Goal: Information Seeking & Learning: Check status

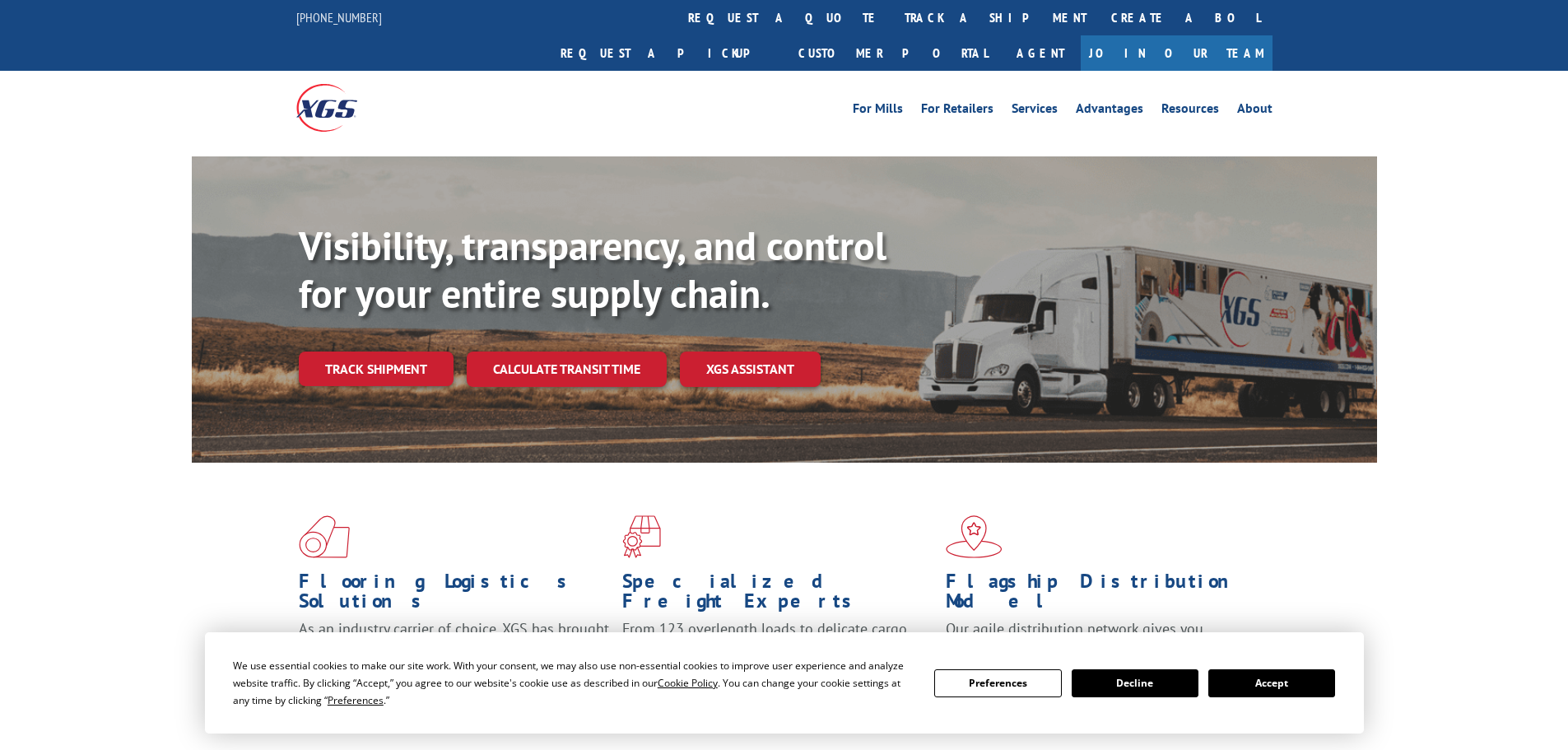
click at [1285, 684] on button "Accept" at bounding box center [1272, 683] width 127 height 28
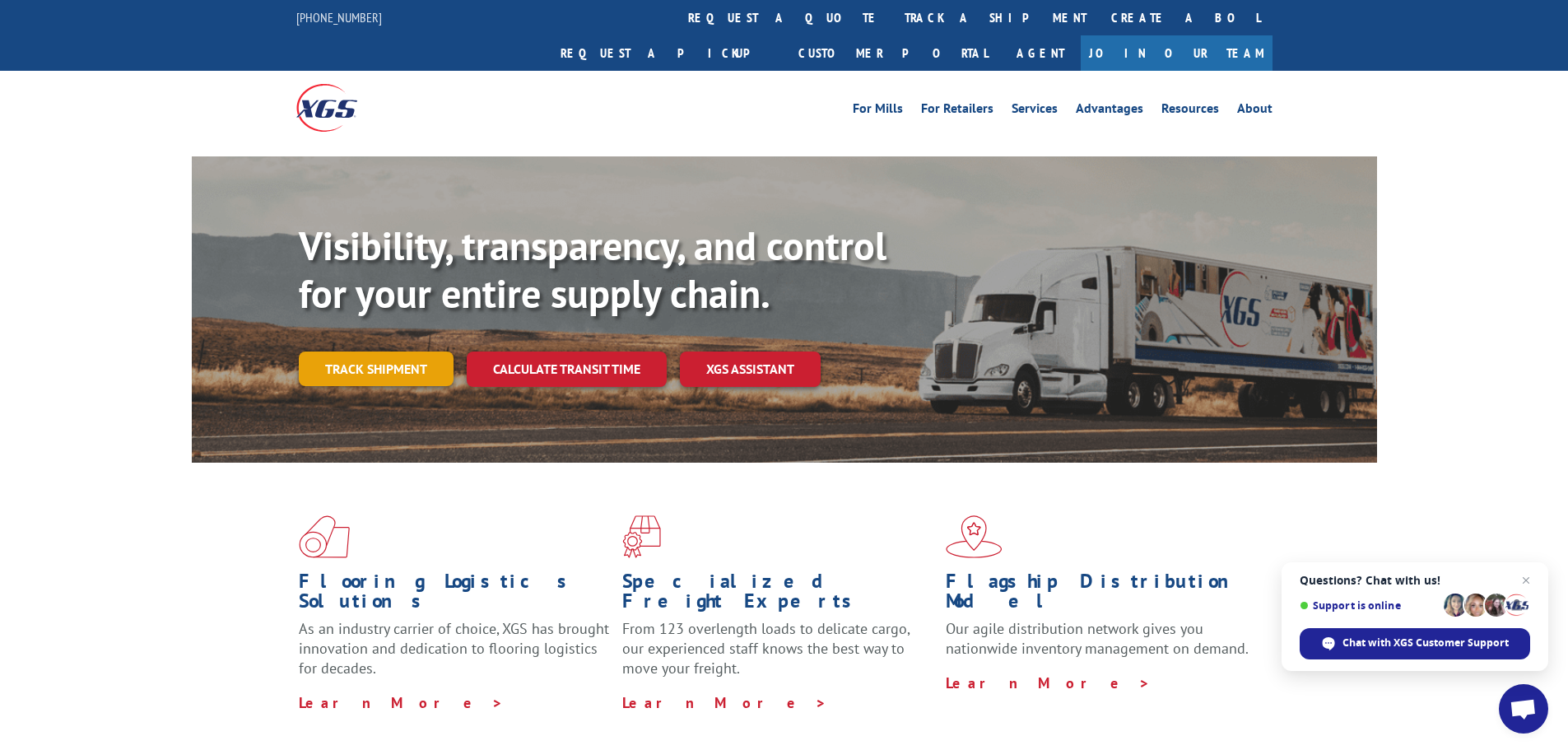
click at [383, 351] on link "Track shipment" at bounding box center [376, 368] width 155 height 35
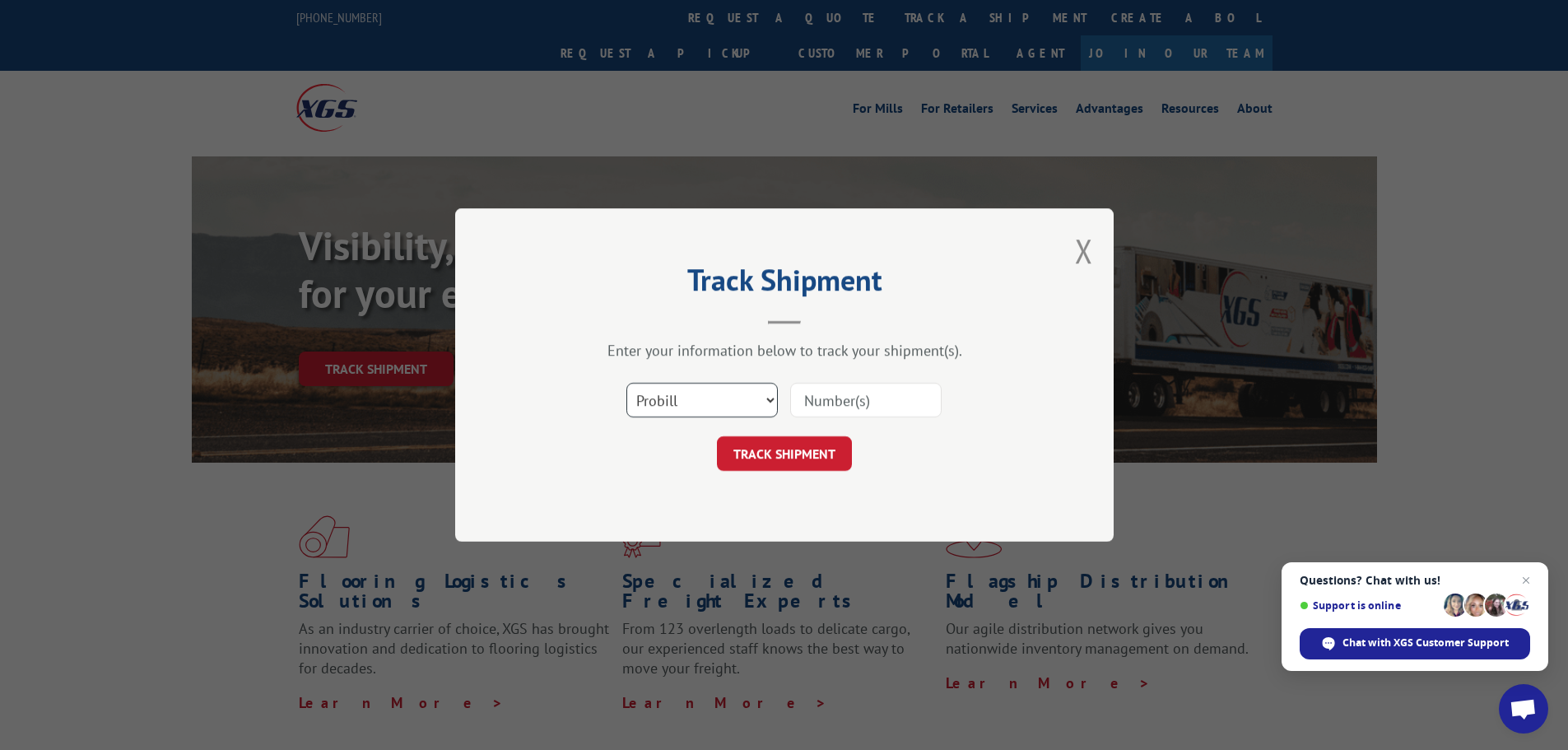
click at [708, 404] on select "Select category... Probill BOL PO" at bounding box center [701, 400] width 151 height 35
select select "bol"
click at [626, 383] on select "Select category... Probill BOL PO" at bounding box center [701, 400] width 151 height 35
click at [845, 405] on input at bounding box center [866, 400] width 151 height 35
paste input "6004078"
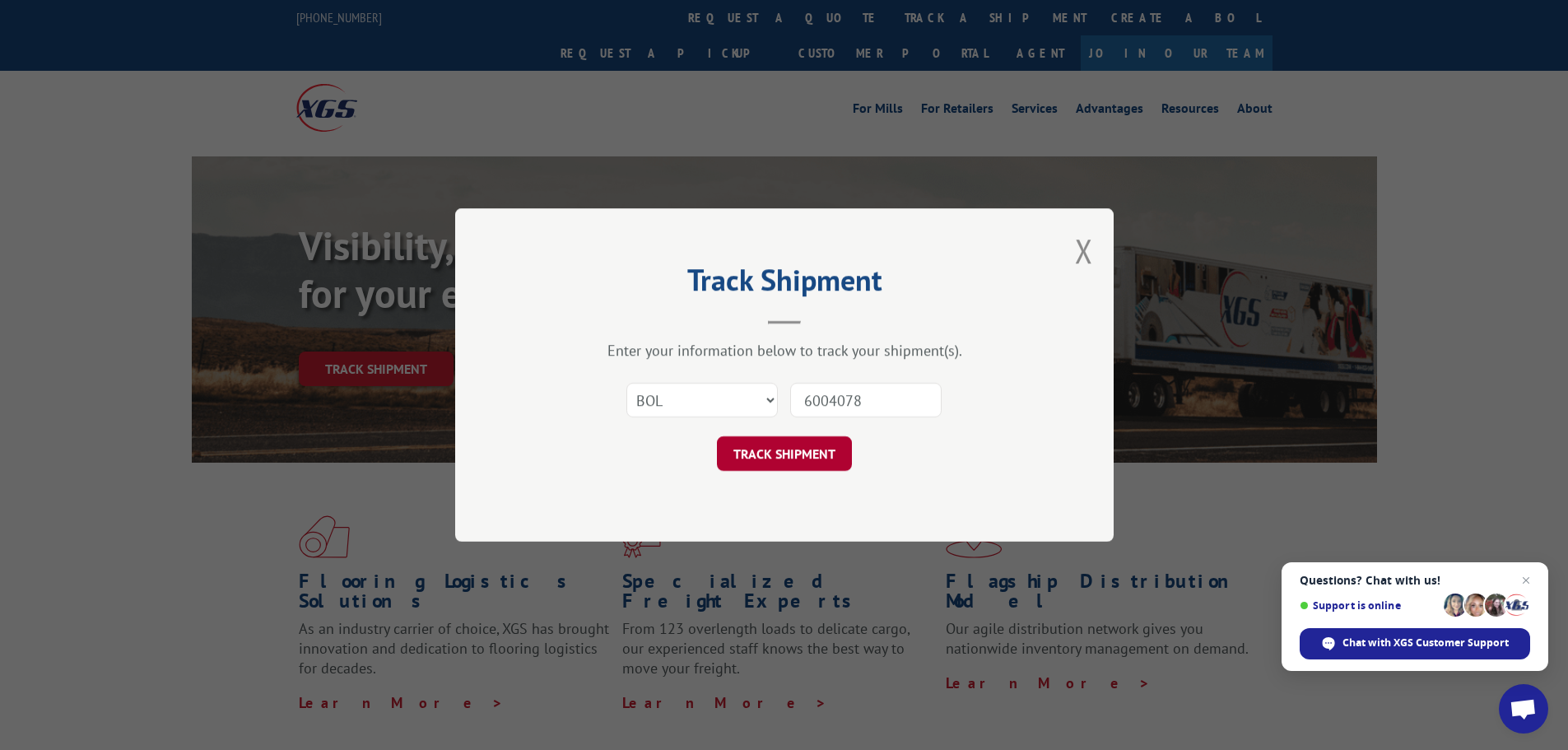
type input "6004078"
click at [778, 459] on button "TRACK SHIPMENT" at bounding box center [784, 453] width 135 height 35
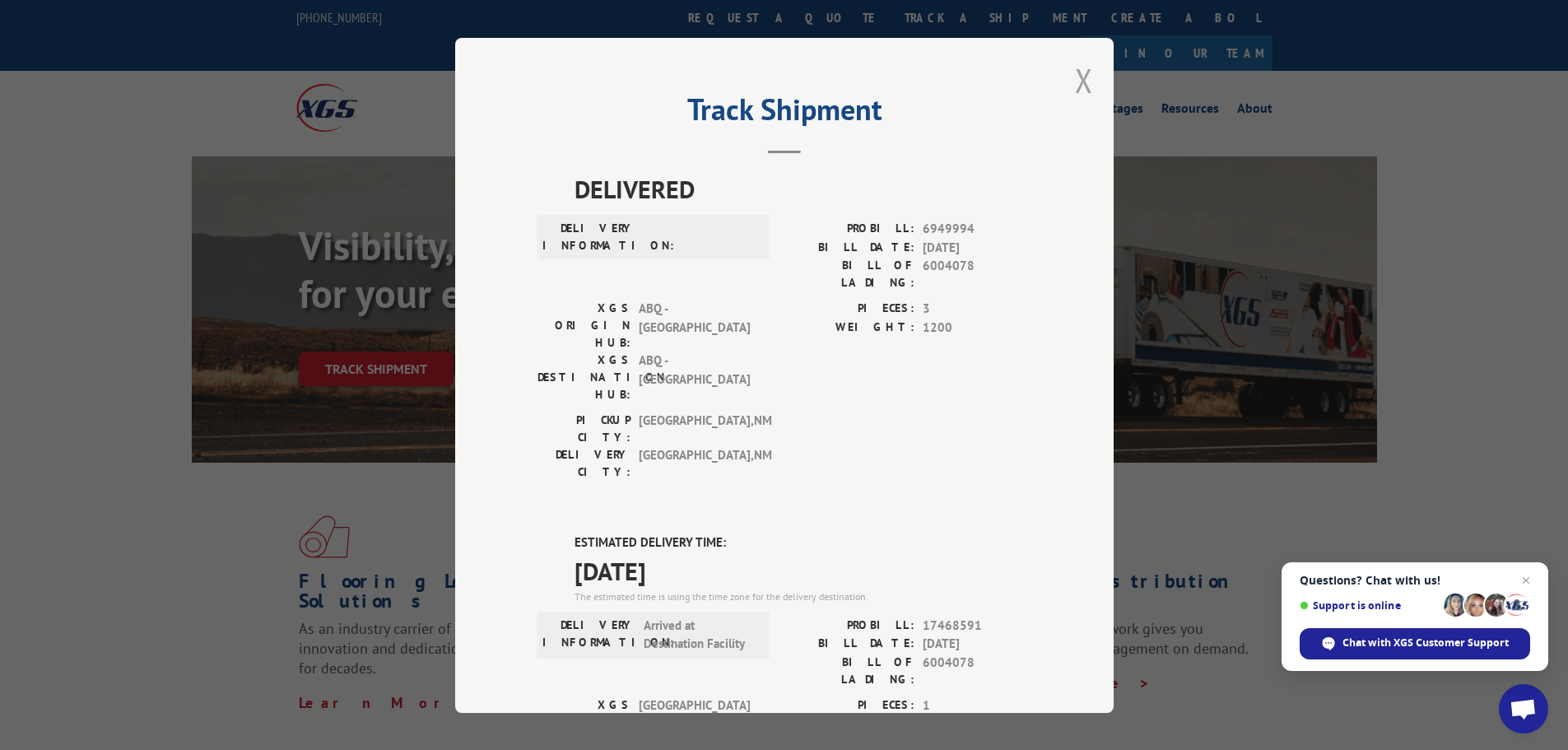
click at [1075, 87] on button "Close modal" at bounding box center [1083, 80] width 18 height 44
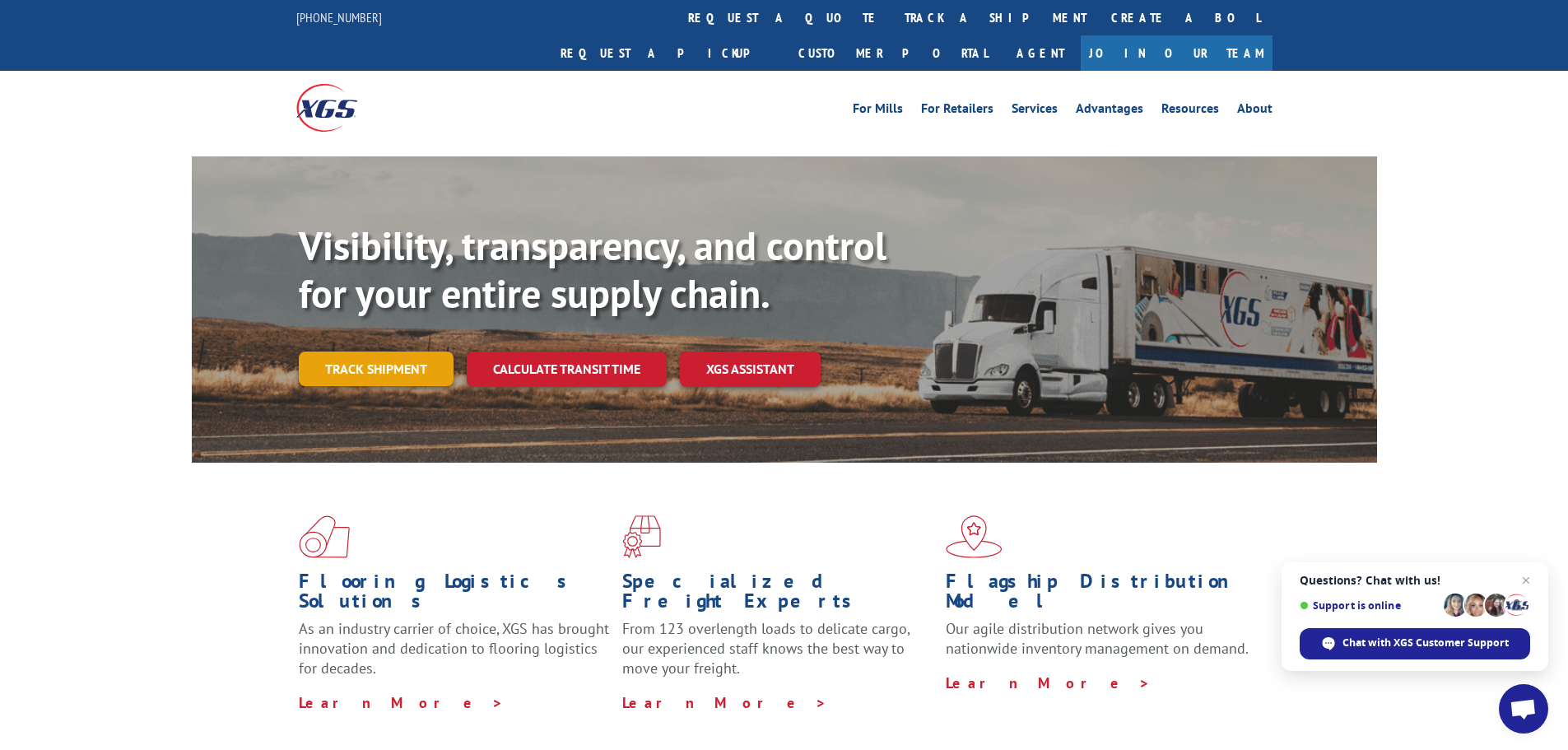
click at [359, 351] on link "Track shipment" at bounding box center [376, 368] width 155 height 35
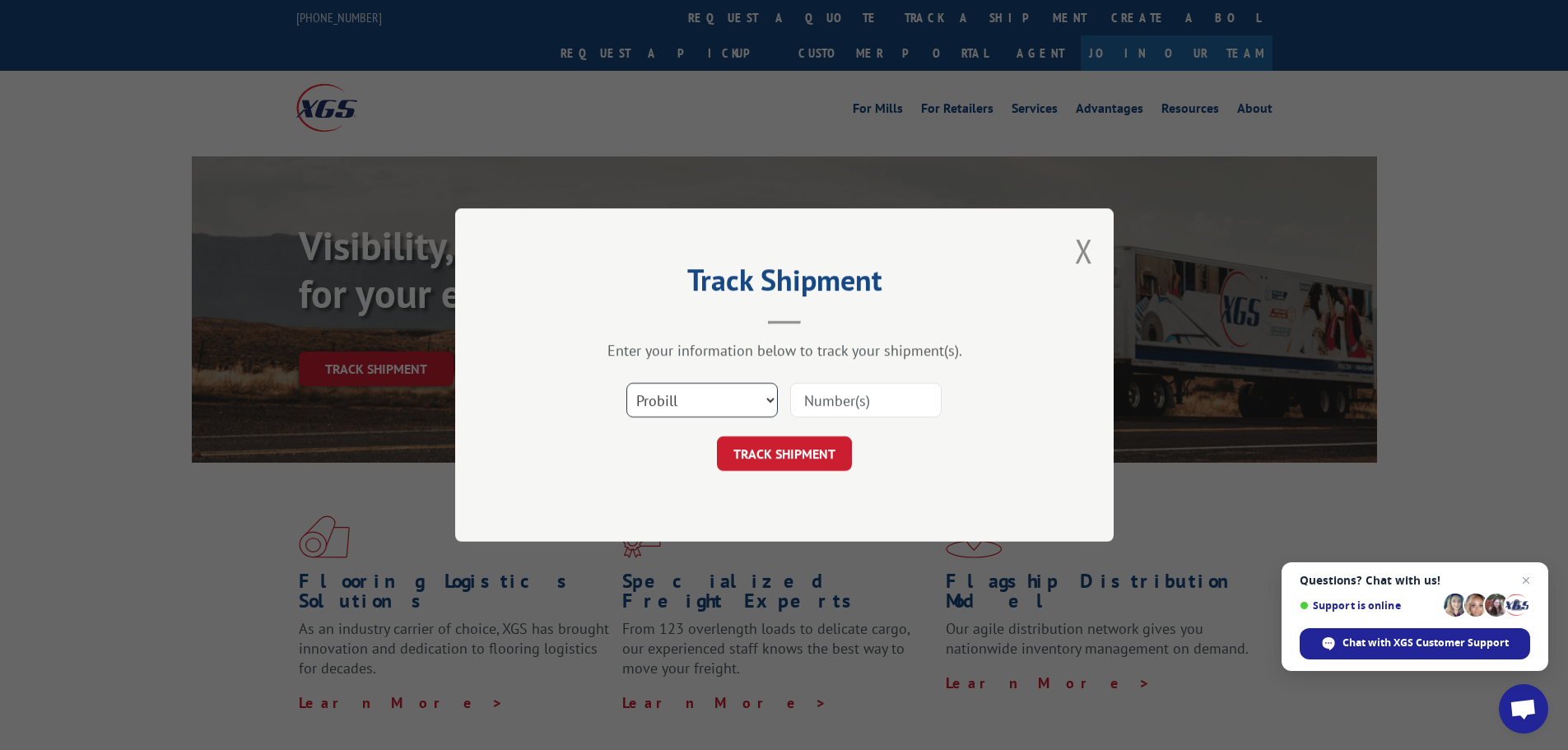
click at [715, 405] on select "Select category... Probill BOL PO" at bounding box center [701, 400] width 151 height 35
select select "po"
click at [626, 383] on select "Select category... Probill BOL PO" at bounding box center [701, 400] width 151 height 35
click at [801, 399] on input at bounding box center [866, 400] width 151 height 35
type input "38541093"
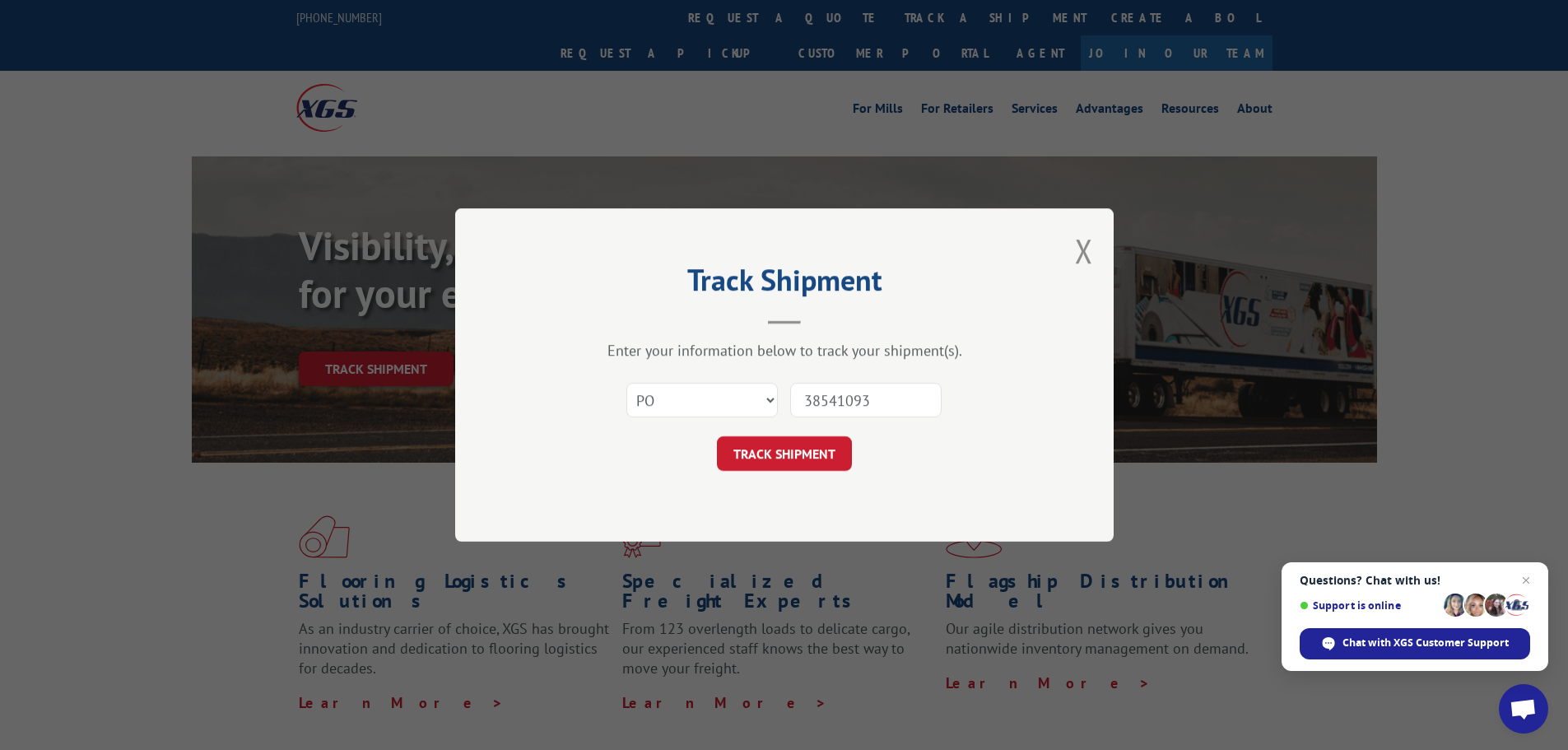
click at [717, 436] on button "TRACK SHIPMENT" at bounding box center [784, 453] width 135 height 35
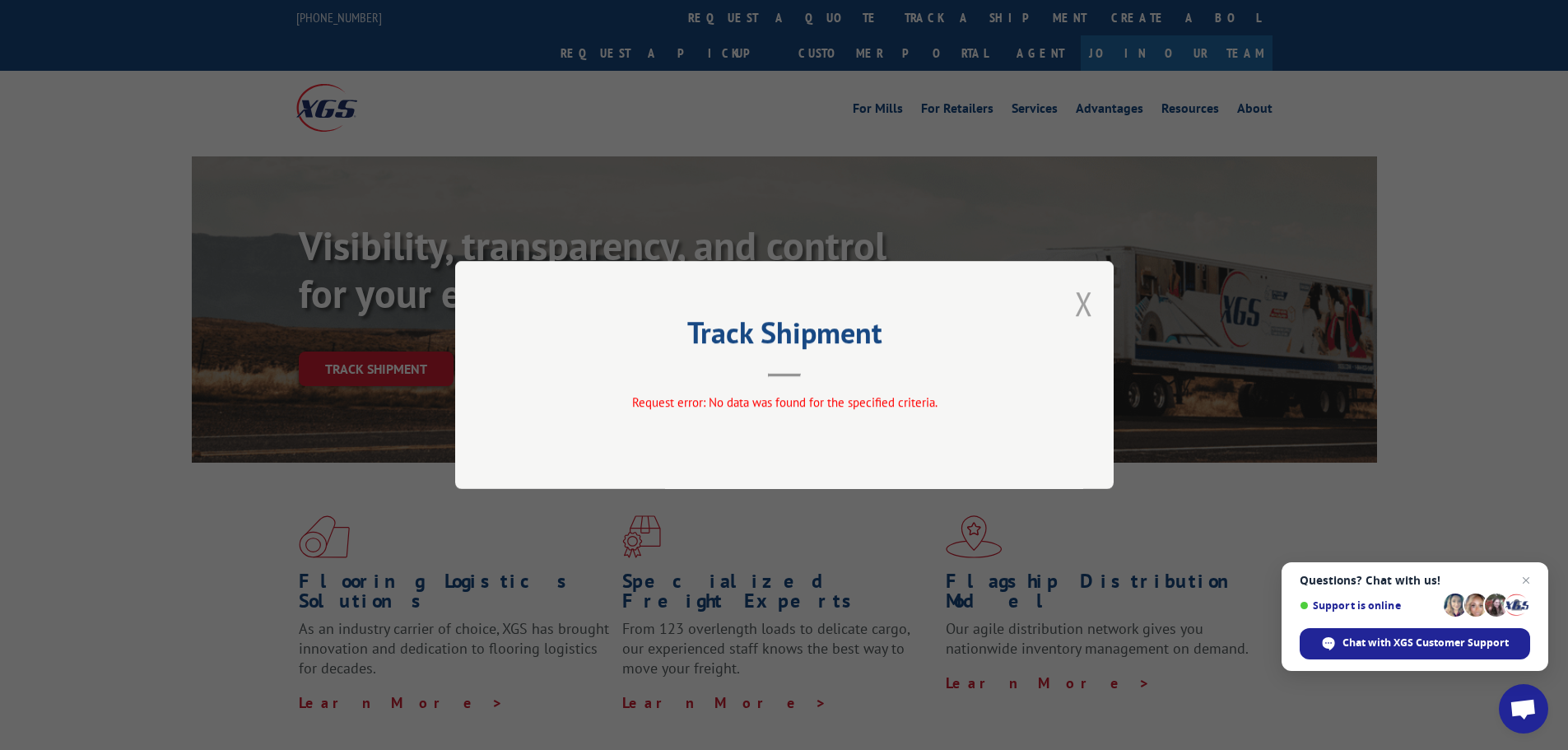
click at [1083, 304] on button "Close modal" at bounding box center [1083, 304] width 18 height 44
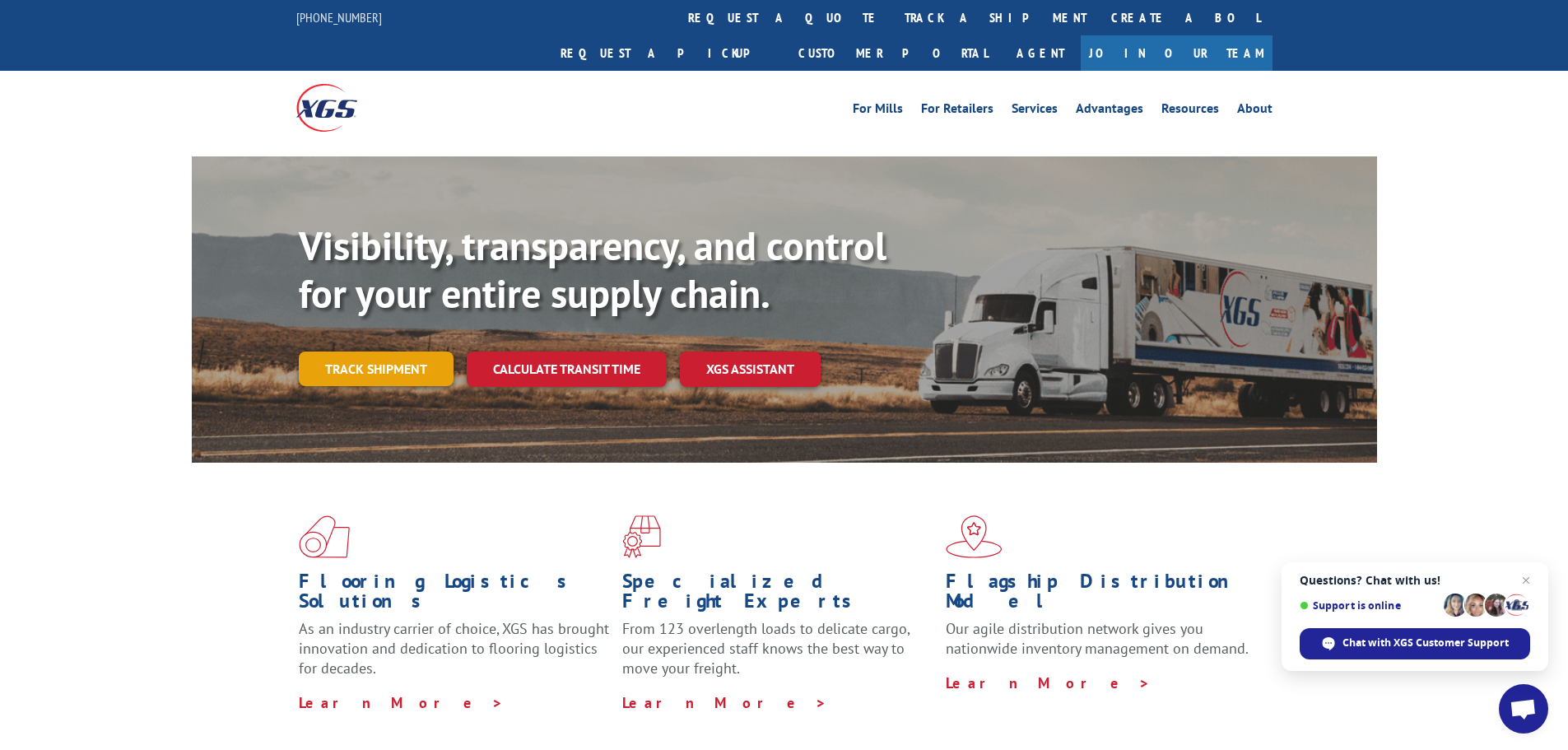
click at [398, 351] on link "Track shipment" at bounding box center [376, 368] width 155 height 35
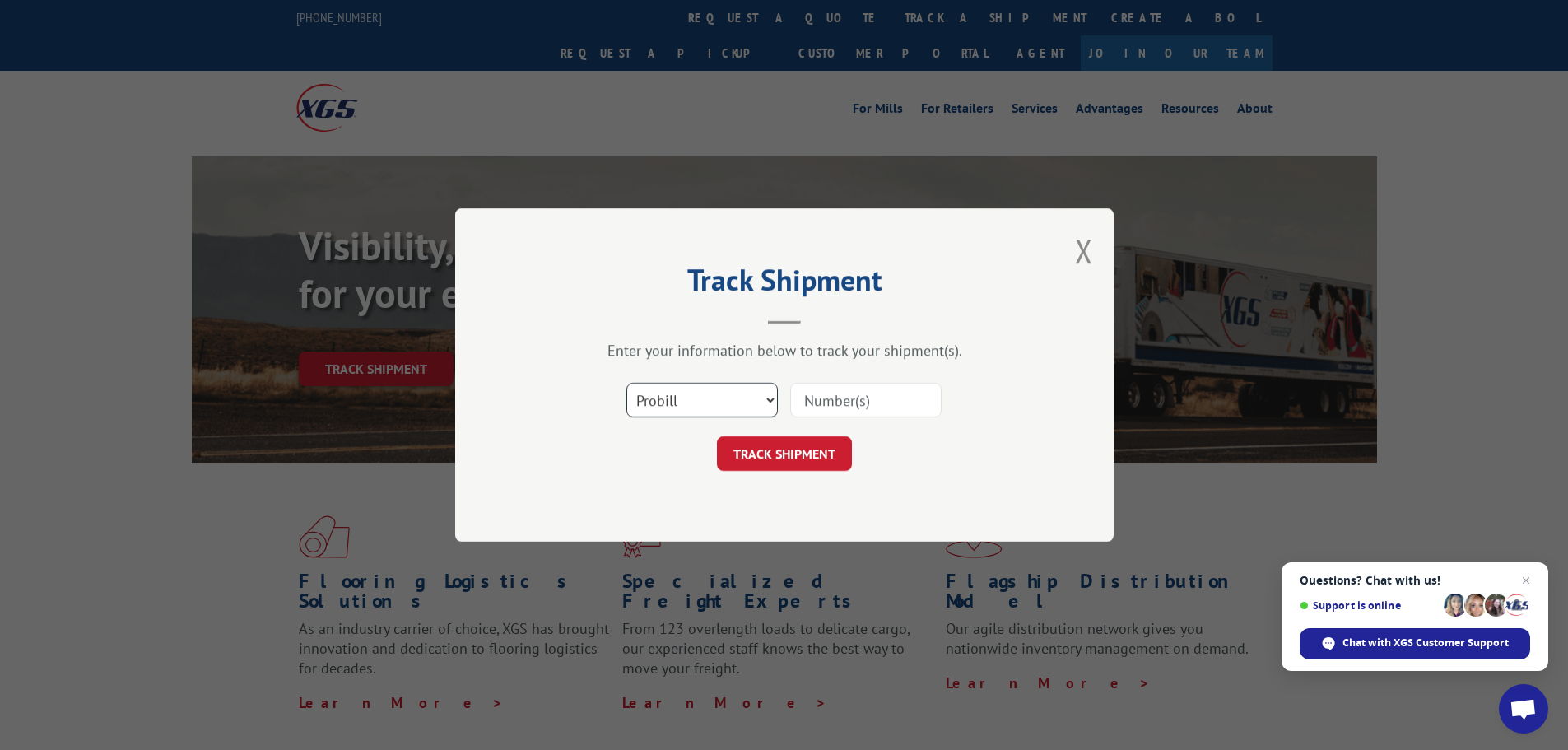
click at [710, 403] on select "Select category... Probill BOL PO" at bounding box center [701, 400] width 151 height 35
select select "bol"
click at [626, 383] on select "Select category... Probill BOL PO" at bounding box center [701, 400] width 151 height 35
click at [835, 401] on input at bounding box center [866, 400] width 151 height 35
paste input "6004078"
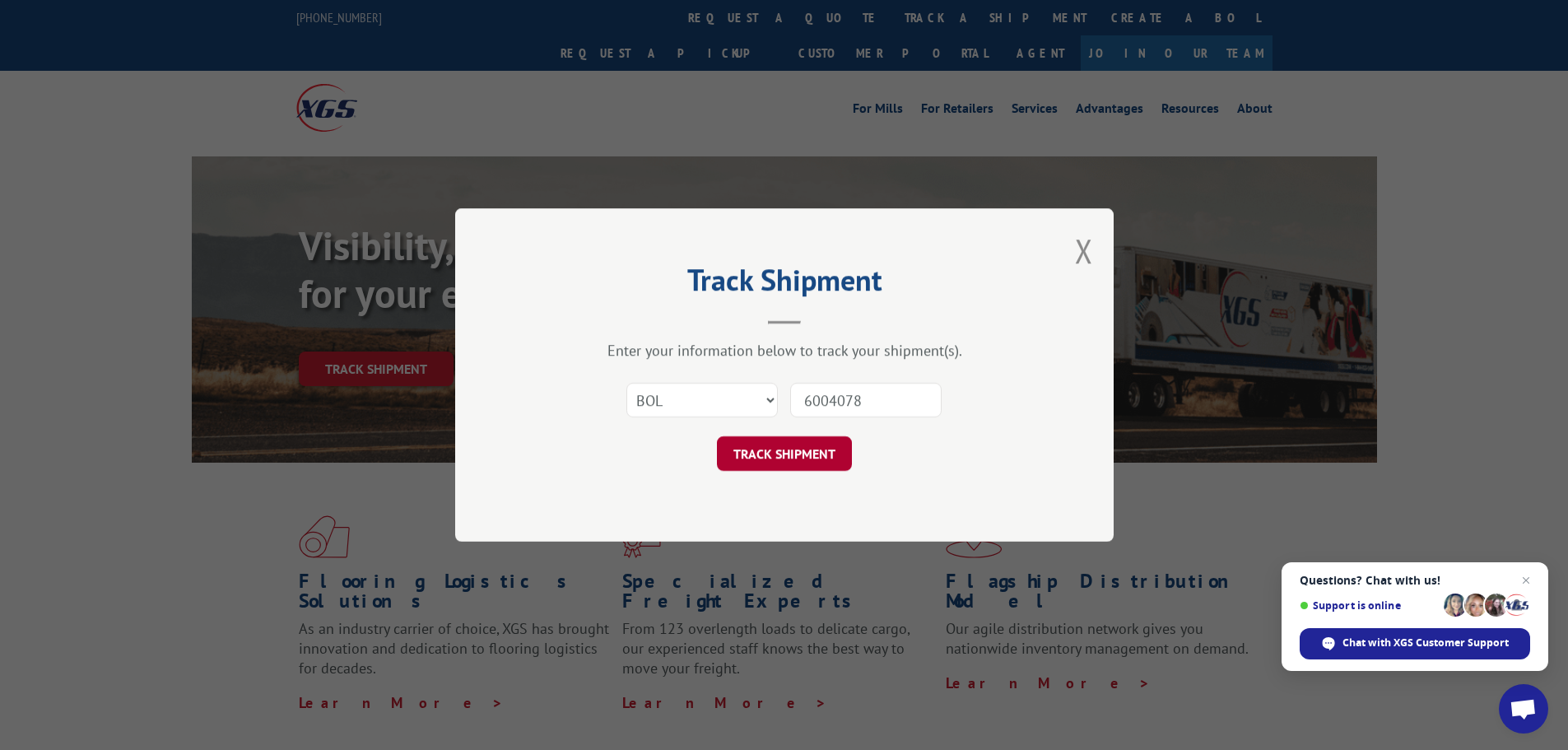
type input "6004078"
click at [799, 450] on button "TRACK SHIPMENT" at bounding box center [784, 453] width 135 height 35
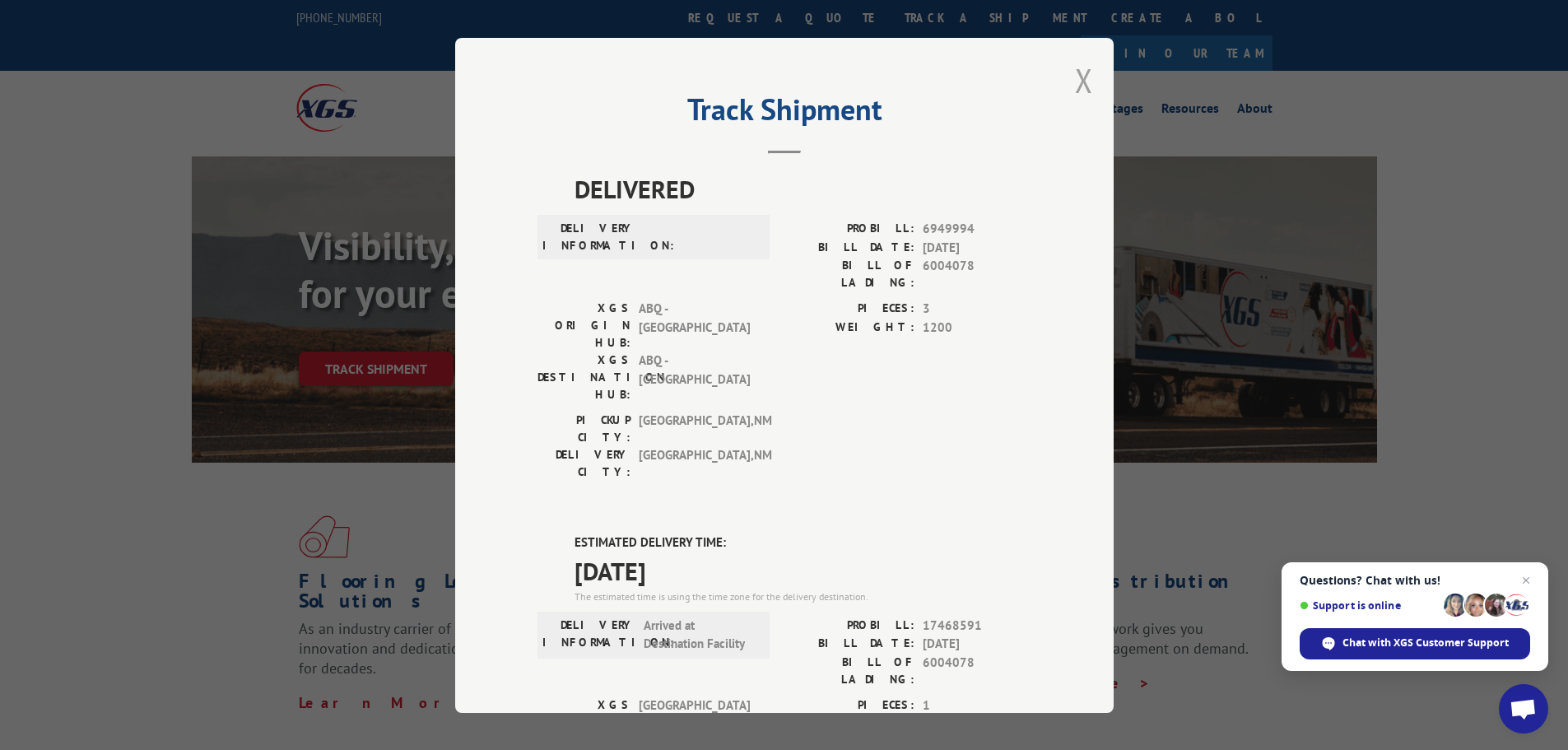
click at [1075, 80] on button "Close modal" at bounding box center [1083, 80] width 18 height 44
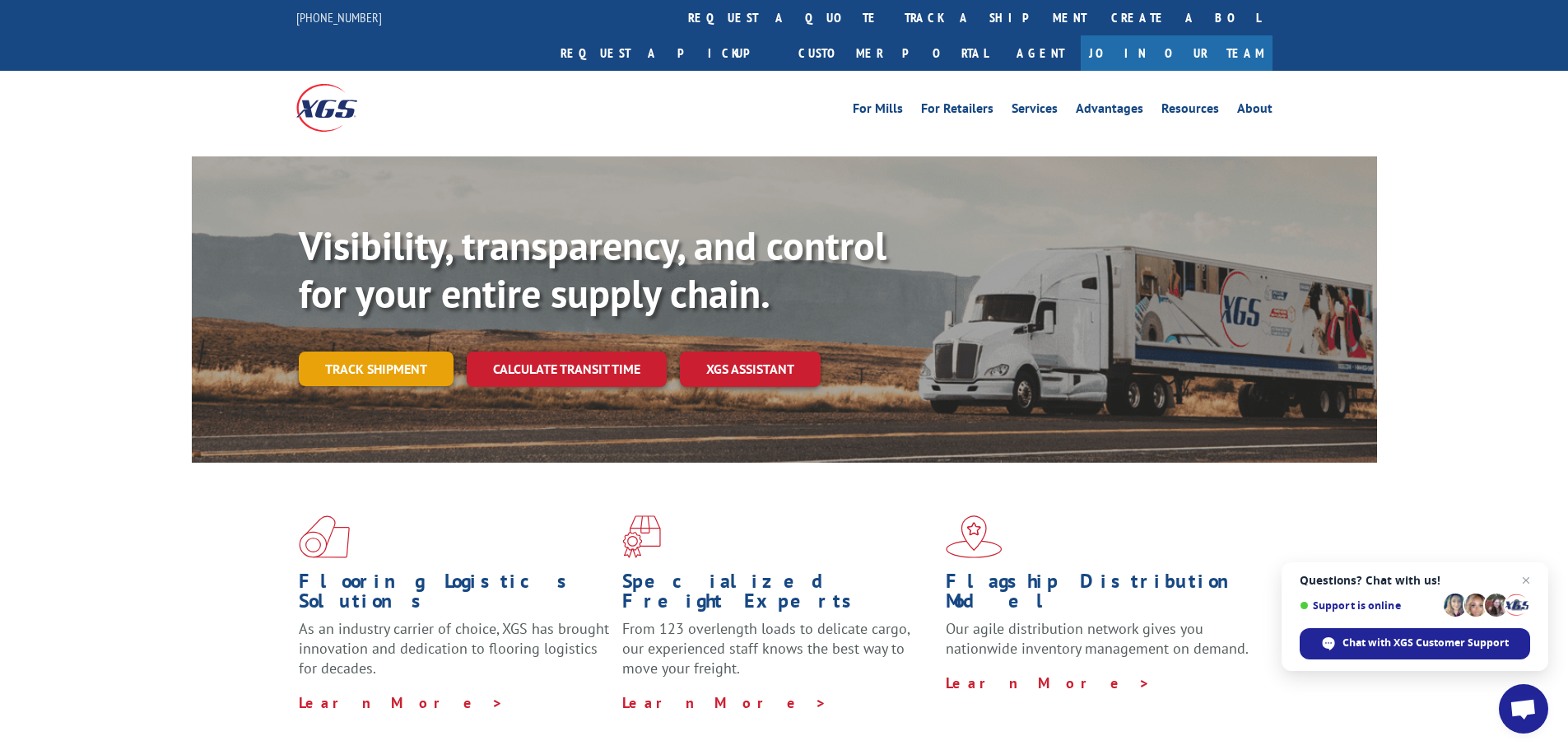
click at [374, 351] on link "Track shipment" at bounding box center [376, 368] width 155 height 35
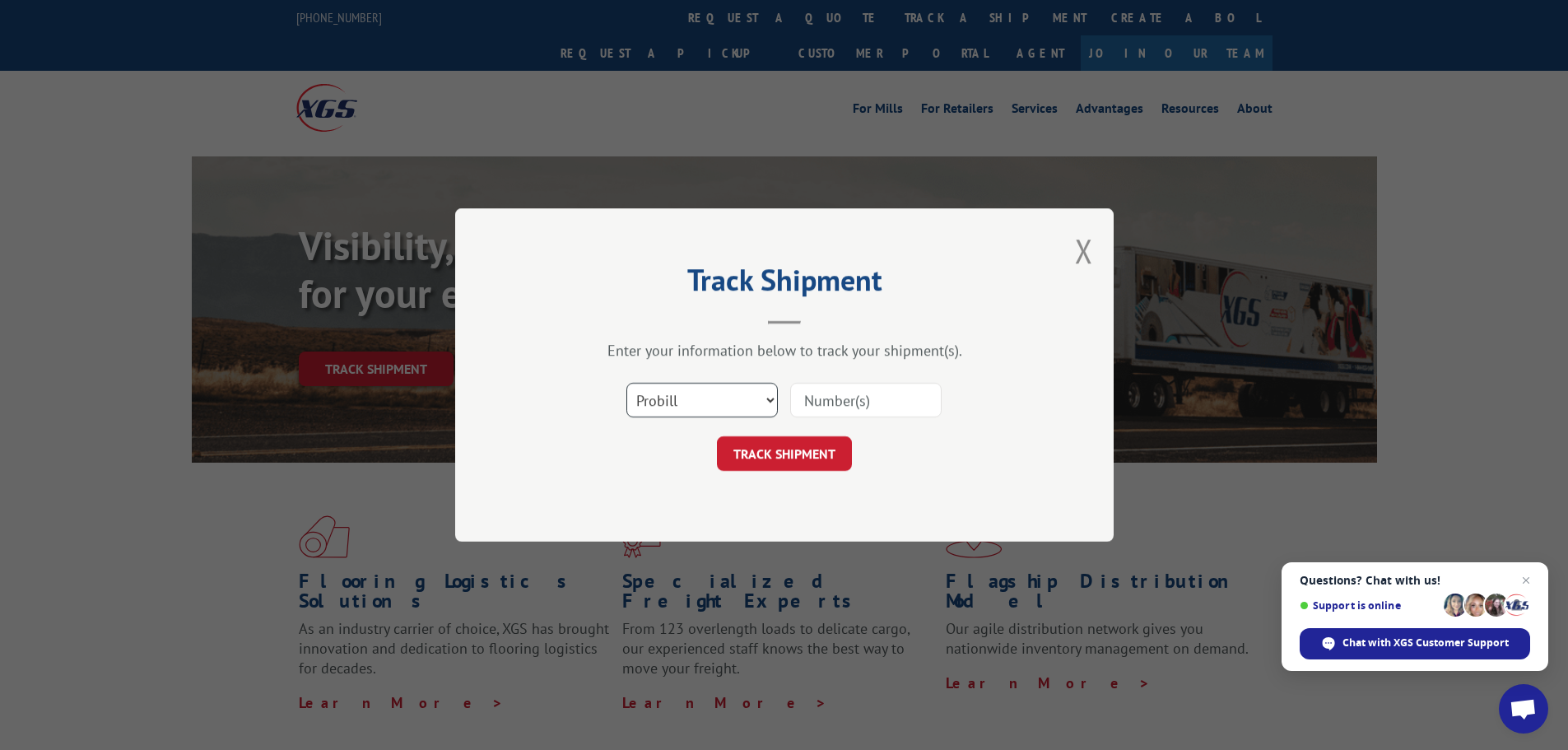
click at [707, 396] on select "Select category... Probill BOL PO" at bounding box center [701, 400] width 151 height 35
select select "bol"
click at [626, 383] on select "Select category... Probill BOL PO" at bounding box center [701, 400] width 151 height 35
click at [812, 408] on input at bounding box center [866, 400] width 151 height 35
click at [856, 401] on input at bounding box center [866, 400] width 151 height 35
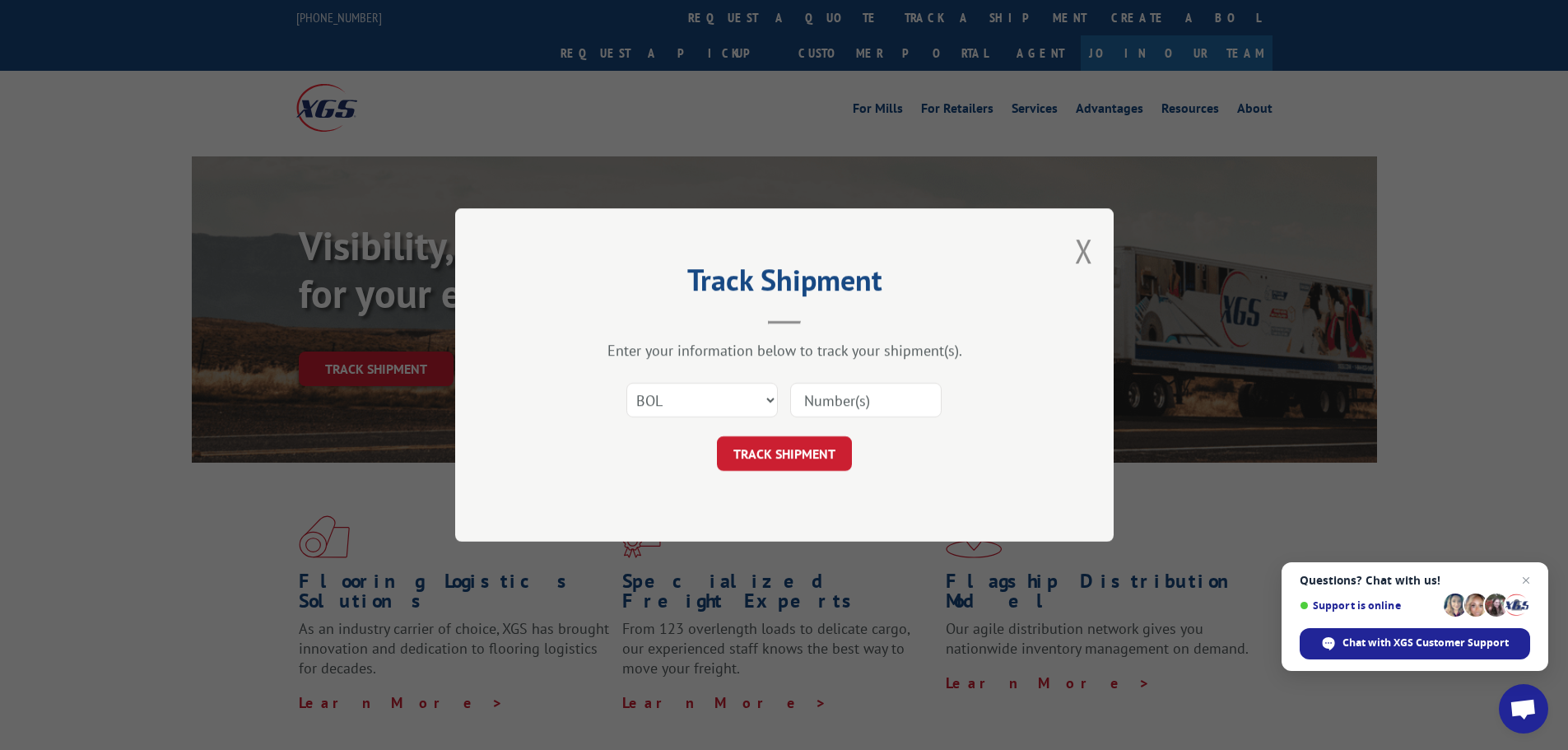
paste input "441127"
type input "441127"
click at [795, 456] on button "TRACK SHIPMENT" at bounding box center [784, 453] width 135 height 35
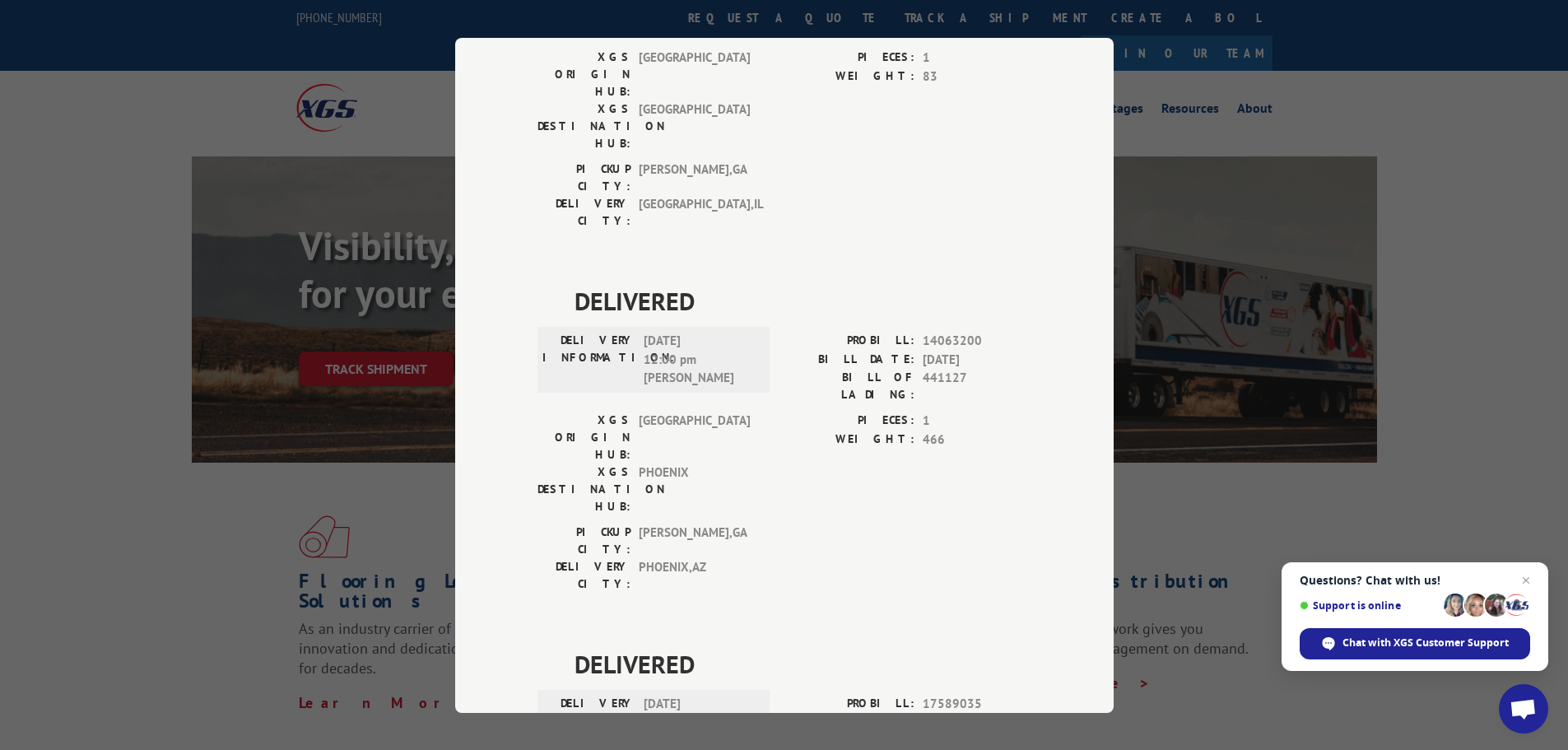
scroll to position [82, 0]
